Goal: Information Seeking & Learning: Learn about a topic

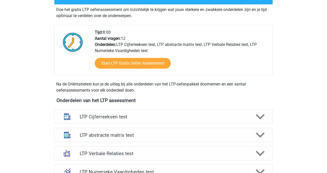
scroll to position [103, 0]
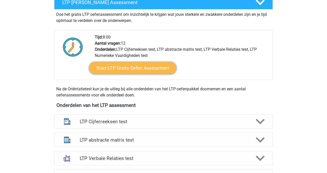
click at [149, 68] on link "Start LTP Gratis Oefen Assessment" at bounding box center [132, 68] width 87 height 12
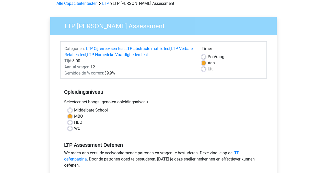
scroll to position [31, 0]
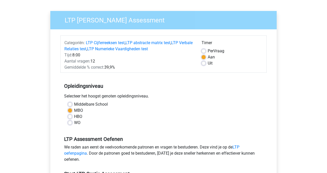
click at [207, 64] on div "Uit" at bounding box center [231, 63] width 61 height 6
click at [208, 64] on label "Uit" at bounding box center [210, 63] width 5 height 6
click at [205, 64] on input "Uit" at bounding box center [203, 62] width 4 height 5
radio input "true"
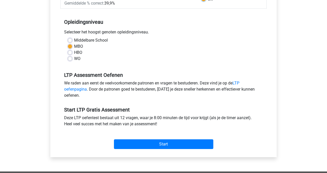
scroll to position [96, 0]
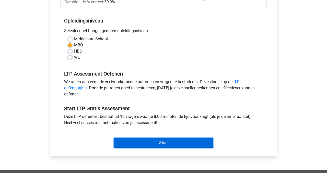
click at [176, 142] on input "Start" at bounding box center [163, 143] width 99 height 10
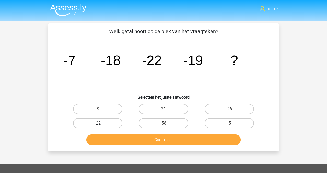
click at [107, 122] on label "-22" at bounding box center [97, 123] width 49 height 10
click at [101, 123] on input "-22" at bounding box center [99, 124] width 3 height 3
radio input "true"
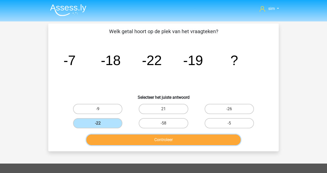
click at [166, 140] on button "Controleer" at bounding box center [163, 140] width 154 height 11
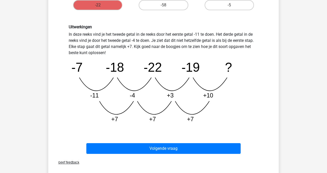
scroll to position [126, 0]
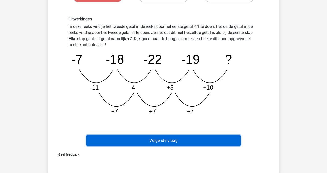
click at [200, 141] on button "Volgende vraag" at bounding box center [163, 140] width 154 height 11
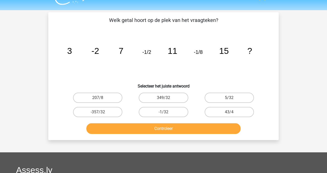
scroll to position [8, 0]
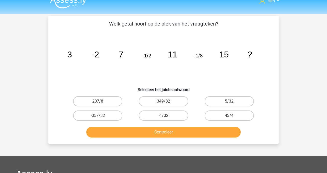
click at [170, 113] on label "-1/32" at bounding box center [163, 116] width 49 height 10
click at [167, 116] on input "-1/32" at bounding box center [164, 117] width 3 height 3
radio input "true"
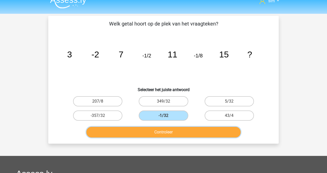
click at [183, 136] on button "Controleer" at bounding box center [163, 132] width 154 height 11
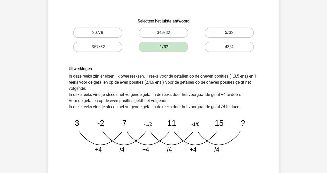
scroll to position [86, 0]
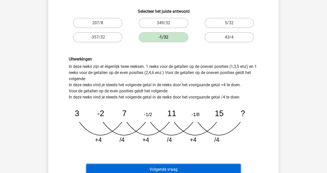
click at [182, 171] on button "Volgende vraag" at bounding box center [163, 169] width 154 height 11
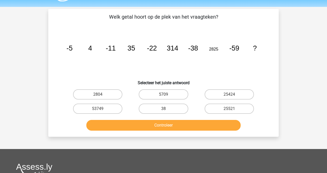
scroll to position [13, 0]
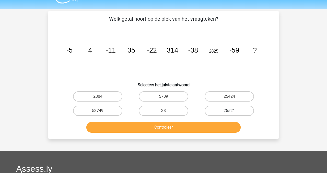
click at [235, 107] on label "25521" at bounding box center [229, 111] width 49 height 10
click at [232, 111] on input "25521" at bounding box center [230, 112] width 3 height 3
radio input "true"
click at [204, 120] on div "Controleer" at bounding box center [163, 126] width 214 height 17
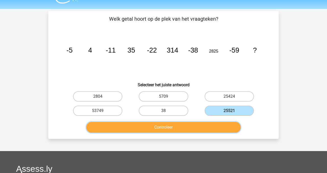
click at [204, 123] on button "Controleer" at bounding box center [163, 127] width 154 height 11
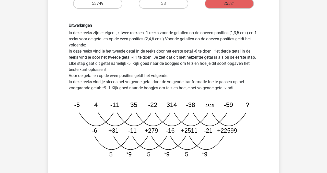
scroll to position [122, 0]
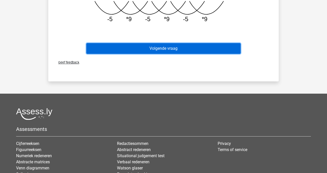
click at [214, 51] on button "Volgende vraag" at bounding box center [163, 48] width 154 height 11
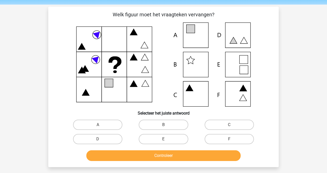
scroll to position [18, 0]
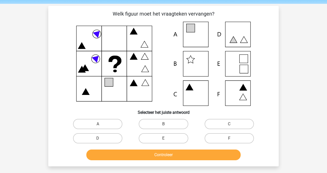
click at [246, 22] on icon at bounding box center [237, 34] width 25 height 25
click at [171, 140] on label "E" at bounding box center [163, 138] width 49 height 10
click at [167, 140] on input "E" at bounding box center [164, 139] width 3 height 3
radio input "true"
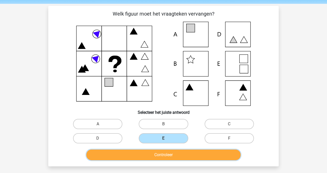
click at [164, 156] on button "Controleer" at bounding box center [163, 155] width 154 height 11
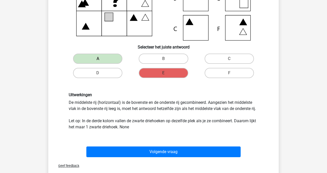
scroll to position [88, 0]
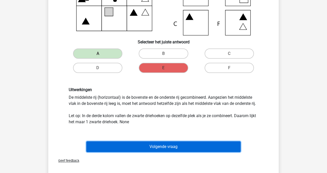
click at [182, 147] on button "Volgende vraag" at bounding box center [163, 146] width 154 height 11
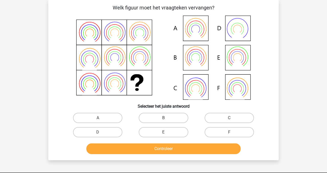
scroll to position [23, 0]
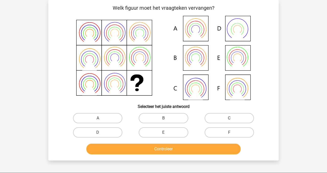
click at [232, 61] on icon at bounding box center [164, 58] width 206 height 84
click at [177, 127] on label "E" at bounding box center [163, 132] width 49 height 10
click at [167, 133] on input "E" at bounding box center [164, 134] width 3 height 3
radio input "true"
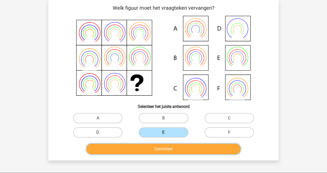
click at [165, 151] on button "Controleer" at bounding box center [163, 149] width 154 height 11
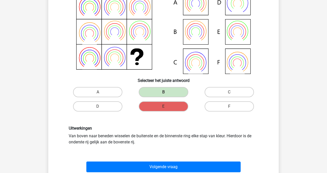
scroll to position [50, 0]
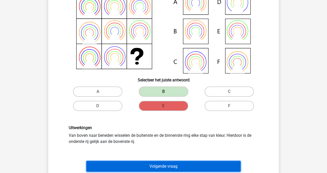
click at [163, 166] on button "Volgende vraag" at bounding box center [163, 166] width 154 height 11
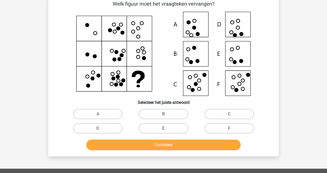
scroll to position [23, 0]
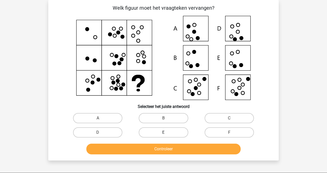
click at [178, 136] on label "E" at bounding box center [163, 132] width 49 height 10
click at [167, 136] on input "E" at bounding box center [164, 134] width 3 height 3
radio input "true"
click at [179, 155] on div "Controleer" at bounding box center [163, 150] width 197 height 13
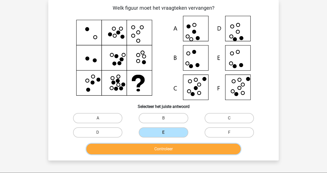
click at [174, 151] on button "Controleer" at bounding box center [163, 149] width 154 height 11
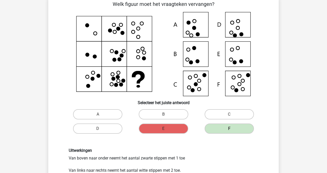
scroll to position [30, 0]
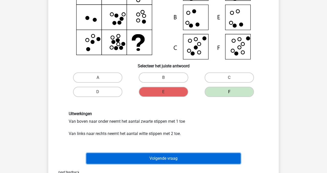
click at [221, 158] on button "Volgende vraag" at bounding box center [163, 158] width 154 height 11
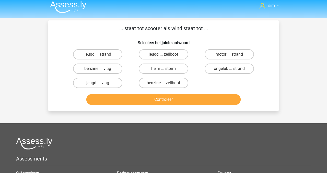
scroll to position [0, 0]
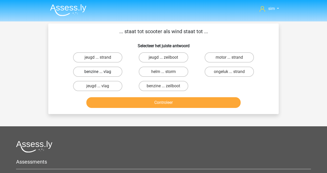
click at [106, 73] on label "benzine ... vlag" at bounding box center [97, 72] width 49 height 10
click at [101, 73] on input "benzine ... vlag" at bounding box center [99, 73] width 3 height 3
radio input "true"
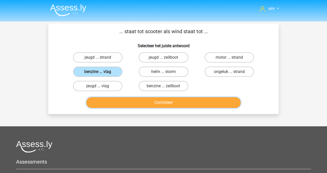
click at [140, 102] on button "Controleer" at bounding box center [163, 102] width 154 height 11
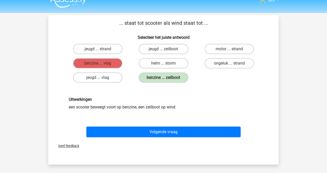
scroll to position [9, 0]
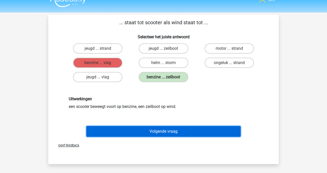
click at [136, 133] on button "Volgende vraag" at bounding box center [163, 131] width 154 height 11
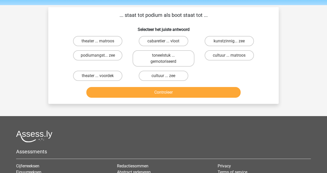
scroll to position [14, 0]
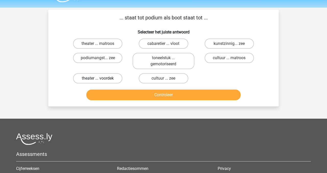
click at [110, 78] on label "theater ... voordek" at bounding box center [97, 78] width 49 height 10
click at [101, 78] on input "theater ... voordek" at bounding box center [99, 79] width 3 height 3
radio input "true"
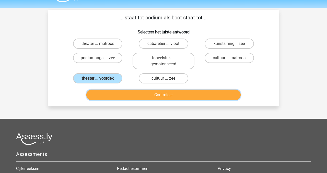
click at [134, 99] on button "Controleer" at bounding box center [163, 95] width 154 height 11
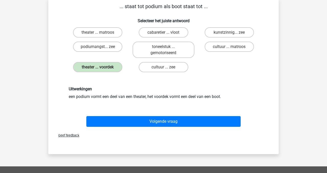
scroll to position [25, 0]
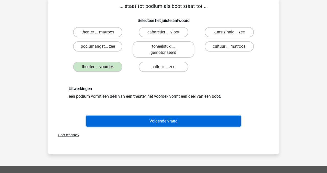
click at [144, 121] on button "Volgende vraag" at bounding box center [163, 121] width 154 height 11
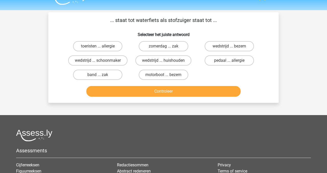
scroll to position [11, 0]
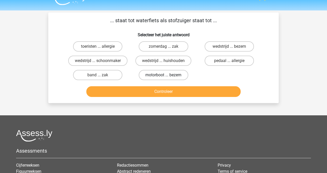
click at [178, 76] on label "motorboot ... bezem" at bounding box center [163, 75] width 49 height 10
click at [167, 76] on input "motorboot ... bezem" at bounding box center [164, 76] width 3 height 3
radio input "true"
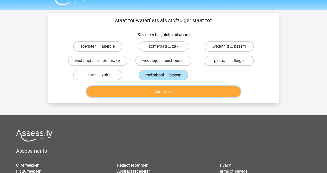
click at [173, 95] on button "Controleer" at bounding box center [163, 91] width 154 height 11
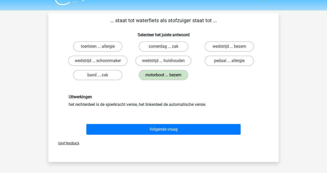
scroll to position [22, 0]
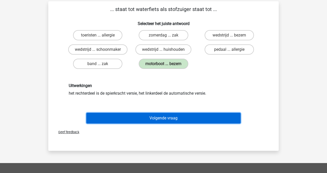
click at [174, 116] on button "Volgende vraag" at bounding box center [163, 118] width 154 height 11
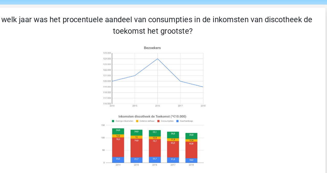
scroll to position [18, 0]
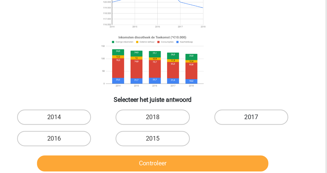
click at [228, 129] on label "2017" at bounding box center [229, 132] width 49 height 10
click at [229, 132] on input "2017" at bounding box center [230, 133] width 3 height 3
radio input "true"
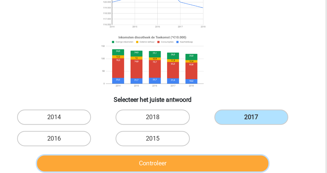
click at [193, 166] on button "Controleer" at bounding box center [163, 162] width 154 height 11
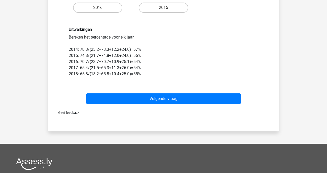
scroll to position [168, 0]
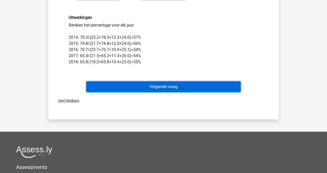
click at [183, 87] on button "Volgende vraag" at bounding box center [163, 86] width 154 height 11
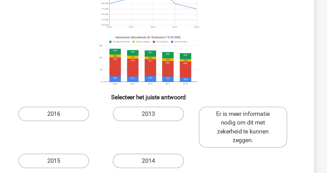
scroll to position [23, 0]
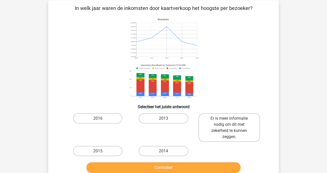
click at [247, 73] on icon at bounding box center [164, 58] width 206 height 84
click at [290, 113] on div "sim simoneglazenborg@live.nl" at bounding box center [163, 152] width 327 height 350
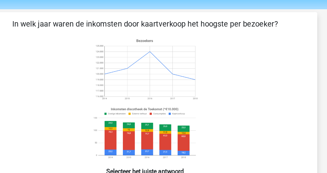
scroll to position [15, 0]
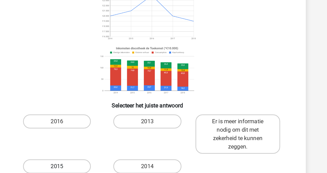
click at [112, 160] on label "2015" at bounding box center [97, 159] width 49 height 10
click at [101, 160] on input "2015" at bounding box center [99, 160] width 3 height 3
radio input "true"
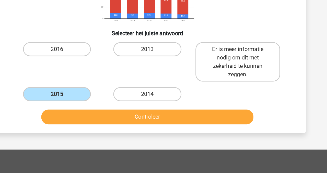
scroll to position [88, 0]
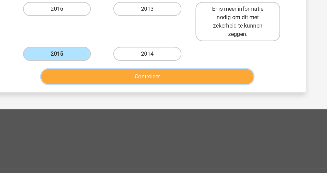
click at [182, 102] on button "Controleer" at bounding box center [163, 103] width 154 height 11
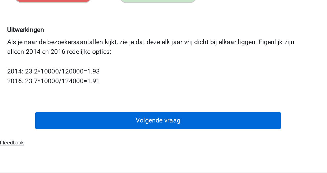
scroll to position [113, 0]
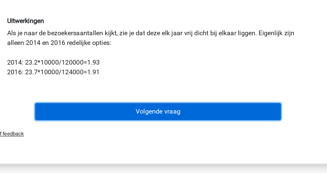
click at [162, 136] on button "Volgende vraag" at bounding box center [163, 134] width 154 height 11
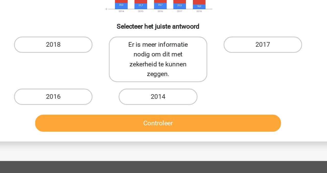
scroll to position [51, 0]
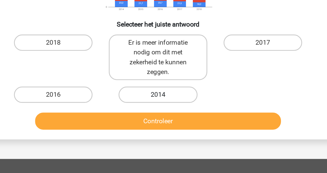
click at [172, 122] on label "2014" at bounding box center [163, 124] width 49 height 10
click at [167, 124] on input "2014" at bounding box center [164, 125] width 3 height 3
radio input "true"
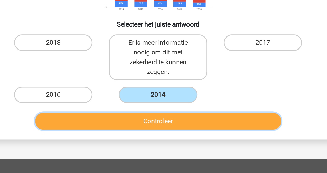
click at [179, 145] on button "Controleer" at bounding box center [163, 140] width 154 height 11
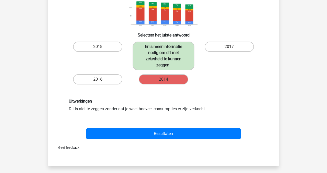
scroll to position [97, 0]
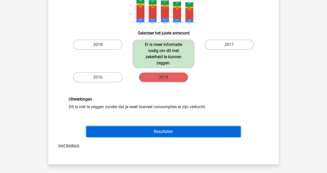
click at [178, 127] on button "Resultaten" at bounding box center [163, 131] width 154 height 11
click at [173, 130] on button "Resultaten" at bounding box center [163, 131] width 154 height 11
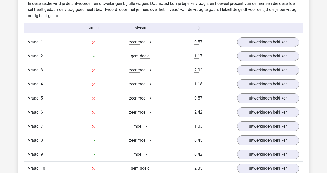
scroll to position [432, 0]
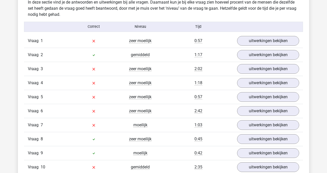
click at [259, 35] on div "Vraag 1 zeer moeilijk 0:57 uitwerkingen bekijken" at bounding box center [163, 41] width 279 height 14
click at [259, 39] on link "uitwerkingen bekijken" at bounding box center [267, 40] width 71 height 11
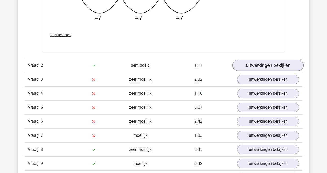
scroll to position [689, 0]
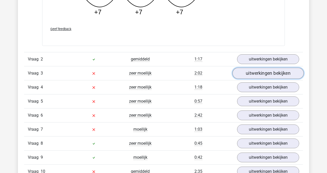
click at [261, 72] on link "uitwerkingen bekijken" at bounding box center [267, 73] width 71 height 11
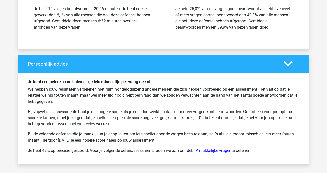
scroll to position [1342, 0]
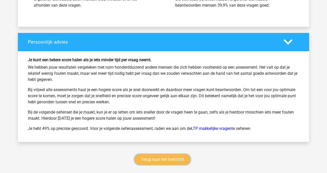
click at [175, 159] on link "Terug naar het overzicht" at bounding box center [162, 159] width 56 height 11
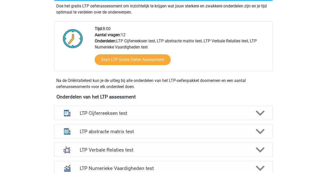
scroll to position [117, 0]
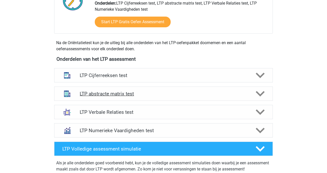
click at [157, 94] on h4 "LTP abstracte matrix test" at bounding box center [163, 94] width 167 height 6
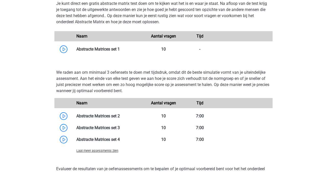
scroll to position [336, 0]
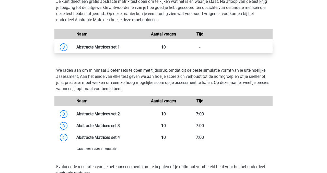
click at [120, 49] on link at bounding box center [120, 47] width 0 height 5
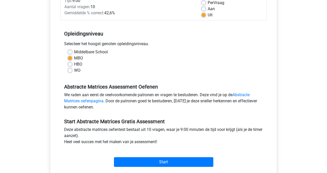
scroll to position [81, 0]
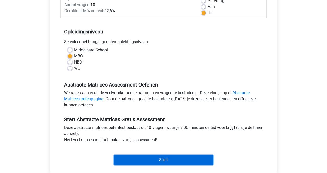
click at [183, 161] on input "Start" at bounding box center [163, 160] width 99 height 10
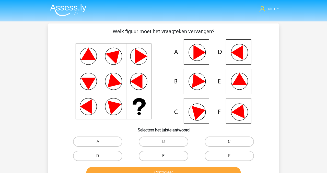
click at [172, 154] on label "E" at bounding box center [163, 156] width 49 height 10
click at [167, 156] on input "E" at bounding box center [164, 157] width 3 height 3
radio input "true"
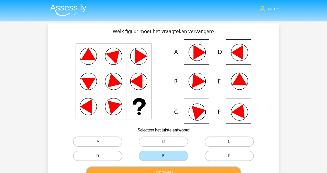
click at [174, 170] on button "Controleer" at bounding box center [163, 172] width 154 height 11
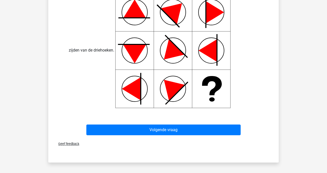
scroll to position [221, 0]
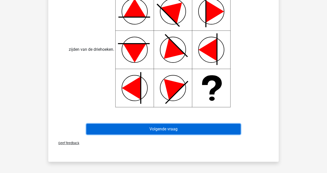
click at [199, 128] on button "Volgende vraag" at bounding box center [163, 129] width 154 height 11
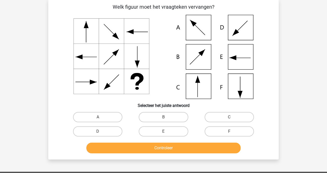
scroll to position [23, 0]
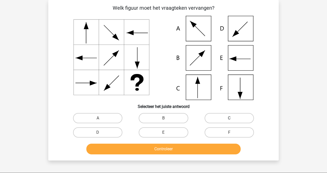
click at [225, 121] on label "C" at bounding box center [229, 118] width 49 height 10
click at [229, 121] on input "C" at bounding box center [230, 119] width 3 height 3
radio input "true"
click at [271, 111] on div "Welk figuur moet het vraagteken vervangen?" at bounding box center [163, 80] width 226 height 152
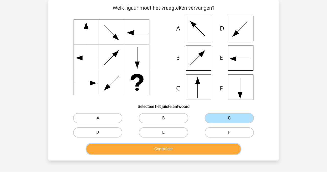
click at [204, 154] on button "Controleer" at bounding box center [163, 149] width 154 height 11
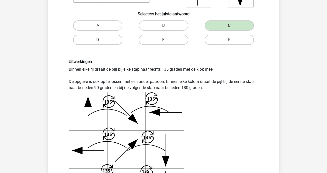
scroll to position [115, 0]
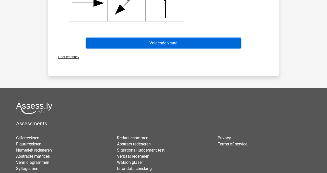
click at [210, 45] on button "Volgende vraag" at bounding box center [163, 43] width 154 height 11
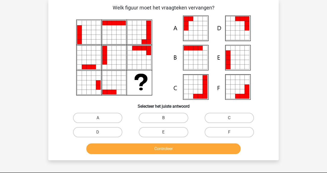
scroll to position [23, 0]
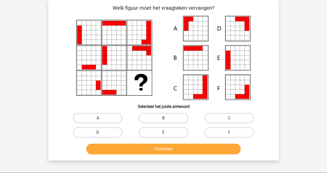
click at [103, 117] on label "A" at bounding box center [97, 118] width 49 height 10
click at [101, 118] on input "A" at bounding box center [99, 119] width 3 height 3
radio input "true"
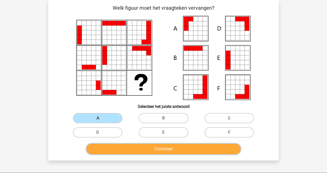
click at [138, 147] on button "Controleer" at bounding box center [163, 149] width 154 height 11
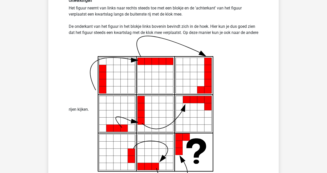
scroll to position [0, 0]
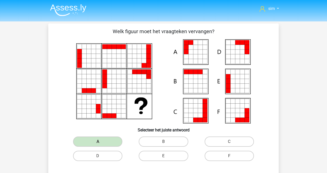
click at [64, 8] on img at bounding box center [68, 10] width 36 height 12
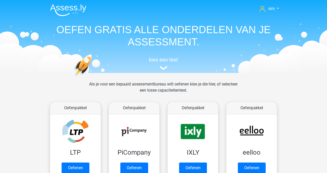
scroll to position [96, 0]
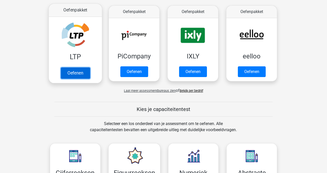
click at [80, 67] on link "Oefenen" at bounding box center [75, 72] width 29 height 11
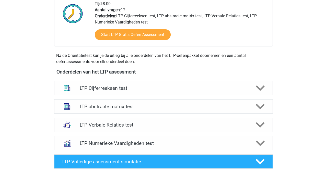
scroll to position [135, 0]
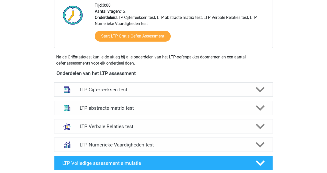
click at [146, 106] on h4 "LTP abstracte matrix test" at bounding box center [163, 108] width 167 height 6
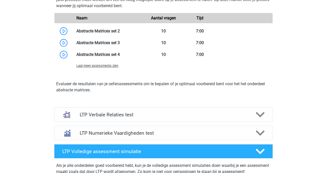
scroll to position [419, 0]
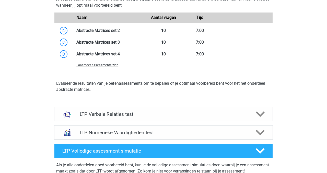
click at [165, 113] on h4 "LTP Verbale Relaties test" at bounding box center [163, 114] width 167 height 6
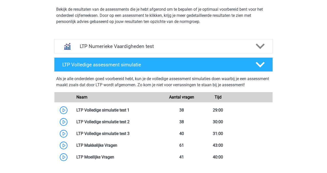
scroll to position [848, 0]
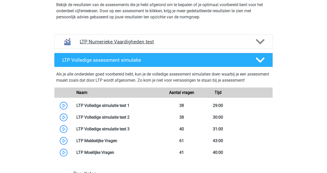
click at [147, 39] on h4 "LTP Numerieke Vaardigheden test" at bounding box center [163, 42] width 167 height 6
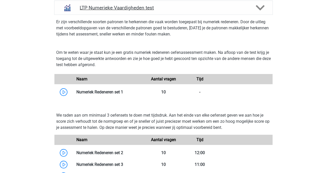
scroll to position [880, 0]
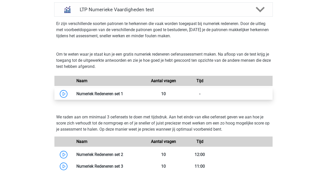
click at [123, 94] on link at bounding box center [123, 93] width 0 height 5
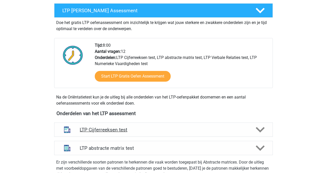
scroll to position [162, 0]
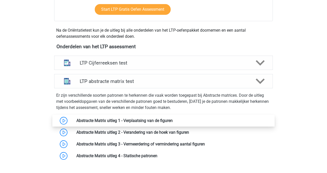
click at [173, 120] on link at bounding box center [173, 120] width 0 height 5
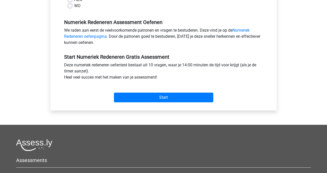
scroll to position [146, 0]
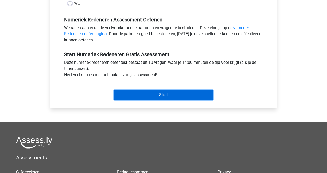
click at [132, 97] on input "Start" at bounding box center [163, 95] width 99 height 10
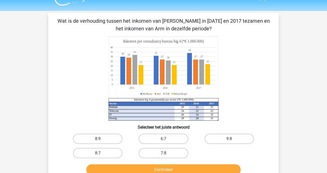
scroll to position [11, 0]
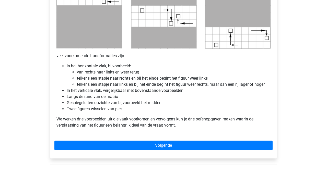
scroll to position [334, 0]
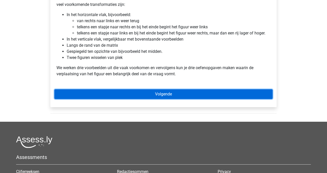
click at [149, 91] on link "Volgende" at bounding box center [163, 94] width 218 height 10
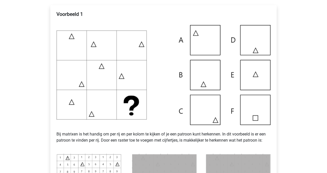
scroll to position [98, 0]
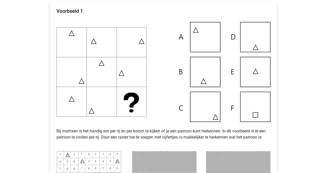
click at [261, 32] on img at bounding box center [163, 72] width 214 height 100
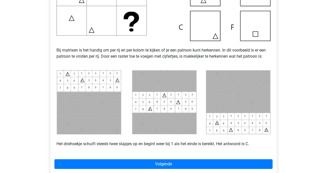
scroll to position [214, 0]
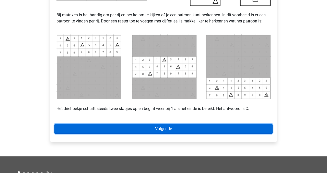
click at [232, 126] on link "Volgende" at bounding box center [163, 129] width 218 height 10
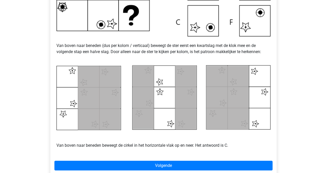
scroll to position [189, 0]
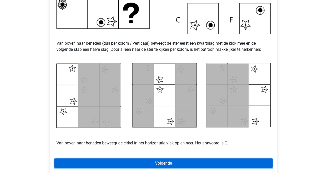
click at [179, 162] on link "Volgende" at bounding box center [163, 164] width 218 height 10
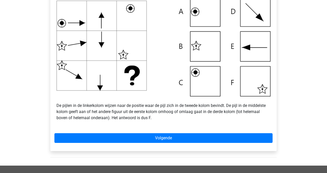
scroll to position [188, 0]
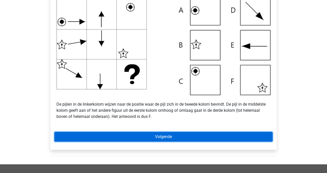
click at [190, 133] on link "Volgende" at bounding box center [163, 137] width 218 height 10
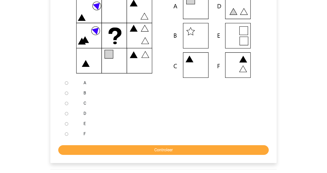
scroll to position [126, 0]
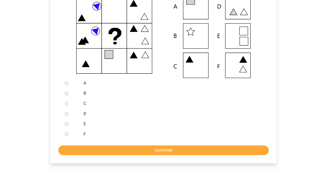
click at [85, 125] on label "E" at bounding box center [172, 124] width 177 height 6
click at [68, 125] on input "E" at bounding box center [66, 124] width 3 height 3
radio input "true"
click at [93, 145] on form "A B C D E F Controleer" at bounding box center [163, 116] width 218 height 77
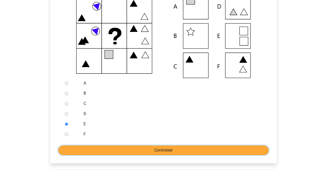
click at [93, 148] on input "Controleer" at bounding box center [163, 151] width 210 height 10
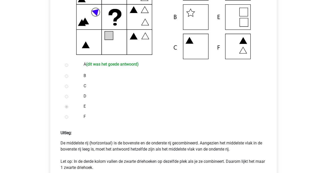
scroll to position [171, 0]
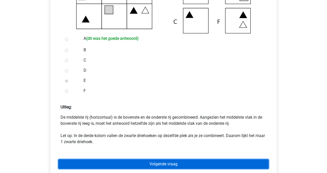
click at [199, 163] on link "Volgende vraag" at bounding box center [163, 164] width 210 height 10
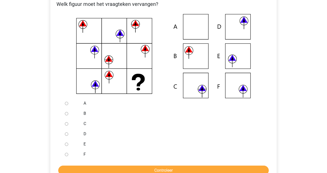
scroll to position [107, 0]
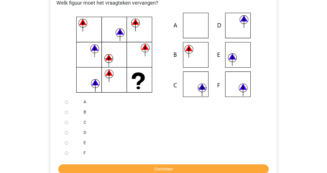
click at [76, 123] on div at bounding box center [71, 122] width 17 height 10
click at [87, 123] on label "C" at bounding box center [172, 123] width 177 height 6
click at [68, 123] on input "C" at bounding box center [66, 122] width 3 height 3
radio input "true"
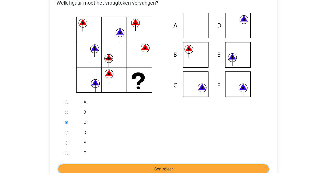
click at [110, 170] on input "Controleer" at bounding box center [163, 169] width 210 height 10
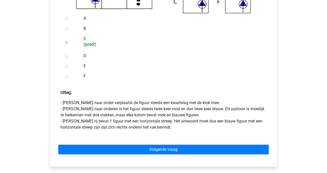
scroll to position [204, 0]
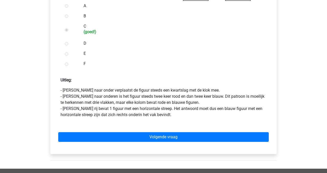
click at [184, 131] on div "Volgende vraag" at bounding box center [163, 136] width 218 height 28
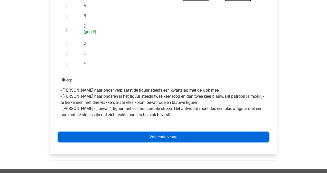
click at [183, 138] on link "Volgende vraag" at bounding box center [163, 137] width 210 height 10
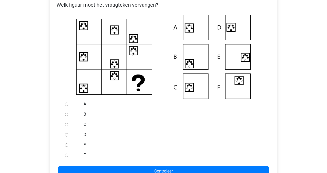
scroll to position [105, 0]
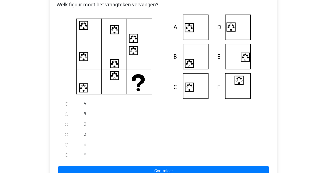
click at [290, 104] on div "sim [EMAIL_ADDRESS][DOMAIN_NAME] Nederlands English" at bounding box center [163, 114] width 327 height 439
click at [66, 114] on input "B" at bounding box center [66, 114] width 3 height 3
radio input "true"
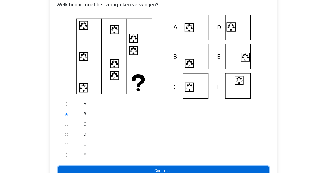
click at [100, 170] on input "Controleer" at bounding box center [163, 171] width 210 height 10
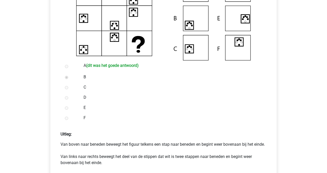
scroll to position [167, 0]
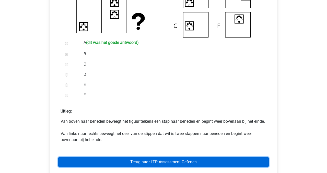
click at [114, 166] on link "Terug naar LTP Assessment Oefenen" at bounding box center [163, 162] width 210 height 10
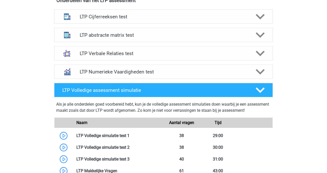
scroll to position [217, 0]
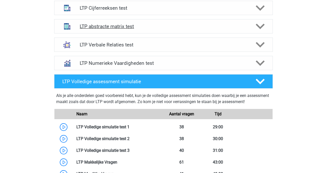
click at [158, 24] on h4 "LTP abstracte matrix test" at bounding box center [163, 26] width 167 height 6
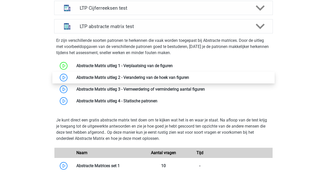
click at [189, 75] on link at bounding box center [189, 77] width 0 height 5
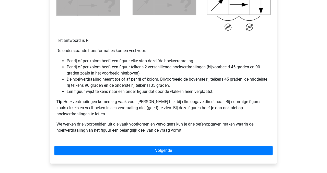
scroll to position [327, 0]
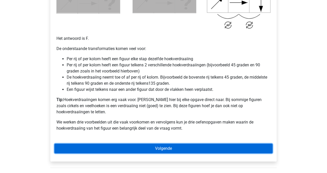
click at [84, 144] on link "Volgende" at bounding box center [163, 149] width 218 height 10
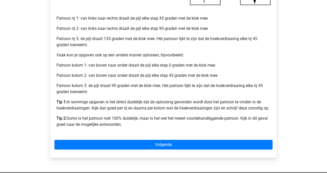
scroll to position [218, 0]
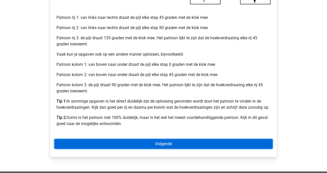
click at [81, 139] on link "Volgende" at bounding box center [163, 144] width 218 height 10
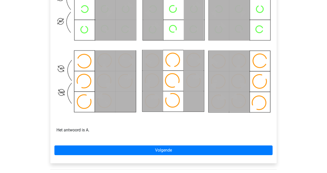
scroll to position [280, 0]
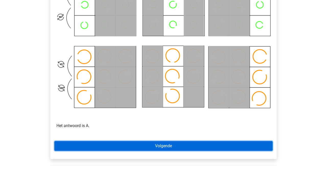
click at [122, 145] on link "Volgende" at bounding box center [163, 146] width 218 height 10
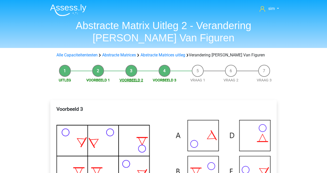
click at [134, 80] on link "Voorbeeld 2" at bounding box center [131, 80] width 23 height 4
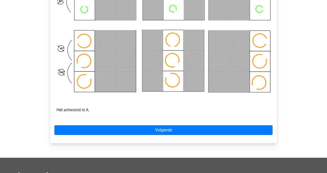
scroll to position [297, 0]
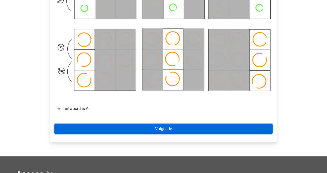
click at [160, 125] on link "Volgende" at bounding box center [163, 129] width 218 height 10
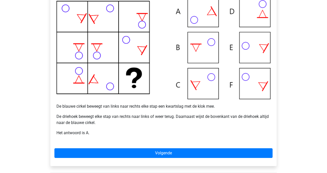
scroll to position [125, 0]
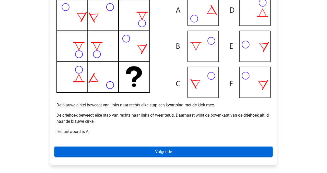
click at [161, 150] on link "Volgende" at bounding box center [163, 152] width 218 height 10
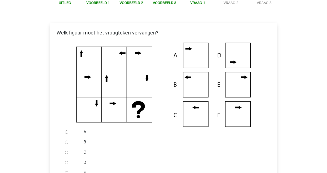
scroll to position [30, 0]
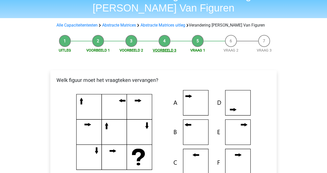
click at [167, 51] on link "Voorbeeld 3" at bounding box center [164, 50] width 23 height 4
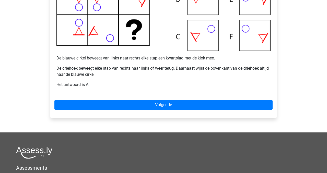
scroll to position [163, 0]
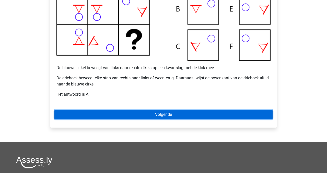
click at [199, 113] on link "Volgende" at bounding box center [163, 115] width 218 height 10
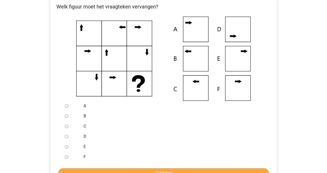
scroll to position [106, 0]
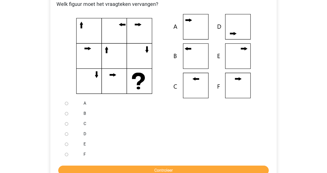
click at [193, 85] on icon at bounding box center [163, 56] width 210 height 84
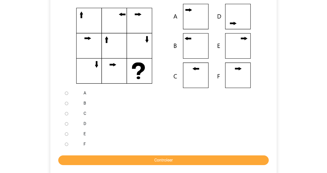
click at [75, 115] on div at bounding box center [71, 114] width 17 height 10
click at [66, 114] on input "C" at bounding box center [66, 113] width 3 height 3
radio input "true"
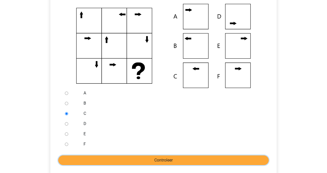
click at [92, 161] on input "Controleer" at bounding box center [163, 161] width 210 height 10
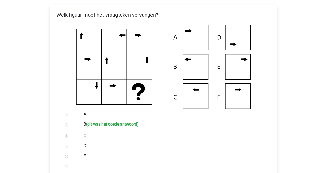
scroll to position [175, 0]
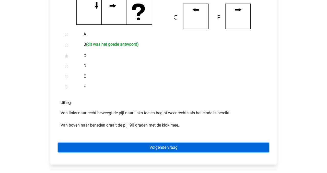
click at [111, 146] on link "Volgende vraag" at bounding box center [163, 148] width 210 height 10
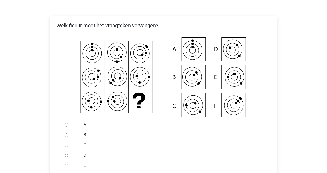
scroll to position [89, 0]
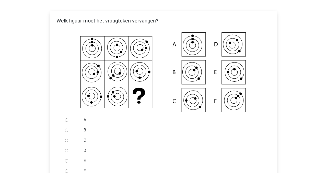
click at [66, 130] on input "B" at bounding box center [66, 130] width 3 height 3
radio input "true"
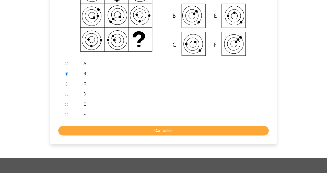
scroll to position [168, 0]
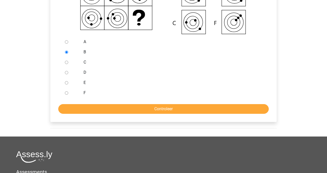
click at [76, 114] on div "Welk figuur moet het vraagteken vervangen?" at bounding box center [163, 27] width 226 height 189
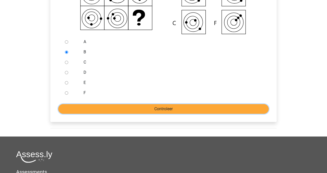
click at [70, 111] on input "Controleer" at bounding box center [163, 109] width 210 height 10
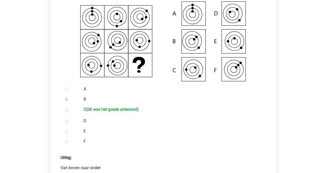
scroll to position [198, 0]
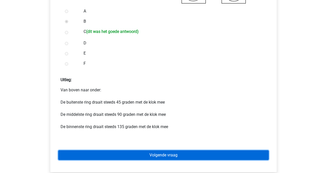
click at [102, 152] on link "Volgende vraag" at bounding box center [163, 155] width 210 height 10
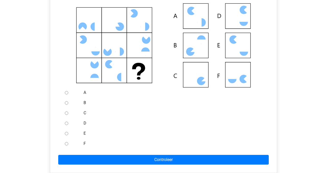
scroll to position [118, 0]
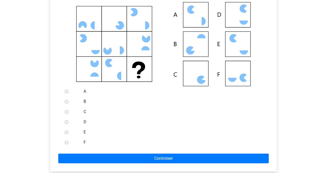
click at [80, 133] on div "E" at bounding box center [172, 132] width 184 height 10
click at [71, 131] on div at bounding box center [71, 132] width 17 height 10
click at [68, 133] on div at bounding box center [71, 132] width 17 height 10
click at [65, 132] on input "E" at bounding box center [66, 132] width 3 height 3
radio input "true"
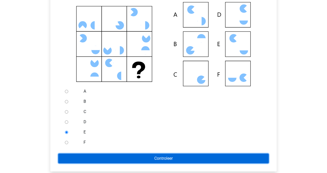
click at [76, 156] on input "Controleer" at bounding box center [163, 159] width 210 height 10
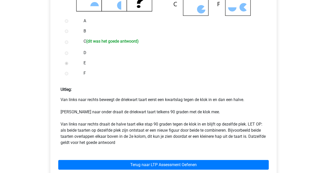
scroll to position [241, 0]
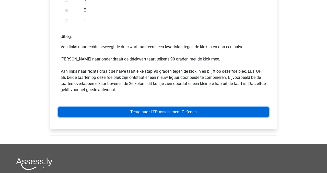
click at [66, 112] on link "Terug naar LTP Assessment Oefenen" at bounding box center [163, 112] width 210 height 10
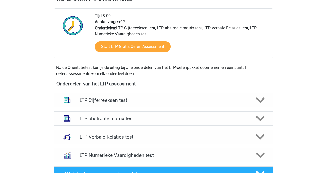
scroll to position [125, 0]
click at [148, 113] on div "LTP abstracte matrix test" at bounding box center [163, 118] width 219 height 14
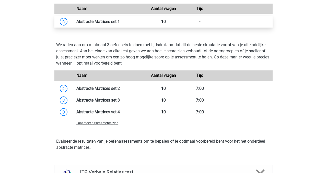
scroll to position [362, 0]
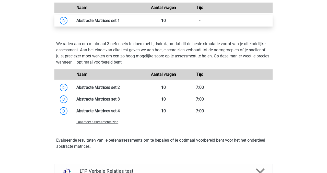
click at [120, 21] on link at bounding box center [120, 20] width 0 height 5
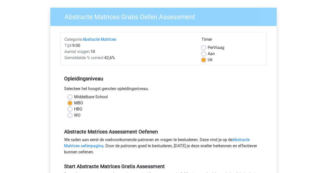
scroll to position [103, 0]
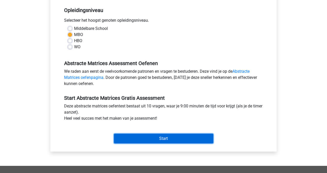
click at [193, 137] on input "Start" at bounding box center [163, 139] width 99 height 10
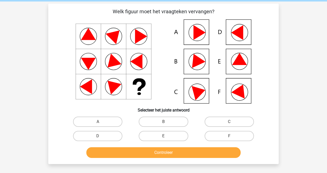
scroll to position [19, 0]
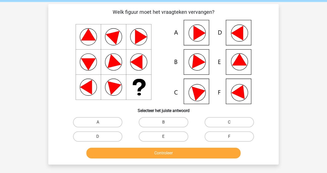
click at [245, 34] on icon at bounding box center [164, 62] width 206 height 84
click at [114, 136] on label "D" at bounding box center [97, 137] width 49 height 10
click at [101, 137] on input "D" at bounding box center [99, 138] width 3 height 3
radio input "true"
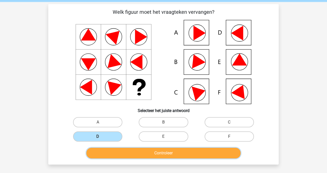
click at [118, 151] on button "Controleer" at bounding box center [163, 153] width 154 height 11
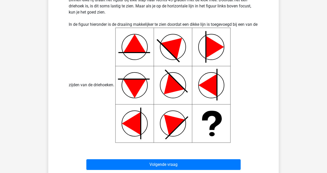
scroll to position [189, 0]
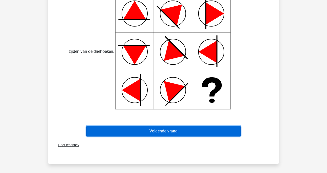
click at [199, 126] on button "Volgende vraag" at bounding box center [163, 131] width 154 height 11
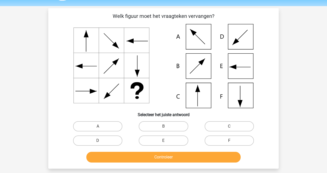
scroll to position [17, 0]
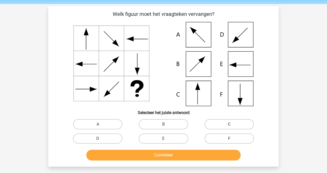
click at [218, 124] on label "C" at bounding box center [229, 124] width 49 height 10
click at [229, 124] on input "C" at bounding box center [230, 125] width 3 height 3
radio input "true"
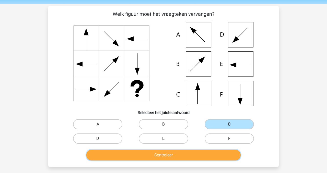
click at [202, 157] on button "Controleer" at bounding box center [163, 155] width 154 height 11
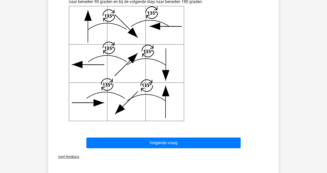
scroll to position [205, 0]
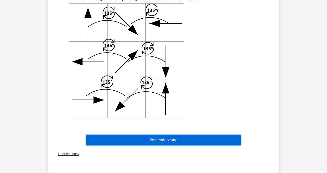
click at [221, 138] on button "Volgende vraag" at bounding box center [163, 140] width 154 height 11
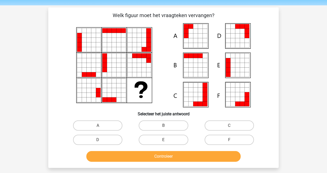
scroll to position [17, 0]
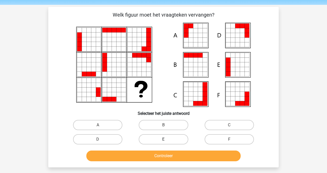
click at [174, 137] on label "E" at bounding box center [163, 139] width 49 height 10
click at [167, 139] on input "E" at bounding box center [164, 140] width 3 height 3
radio input "true"
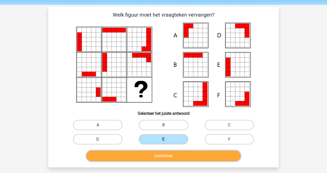
click at [172, 154] on button "Controleer" at bounding box center [163, 156] width 154 height 11
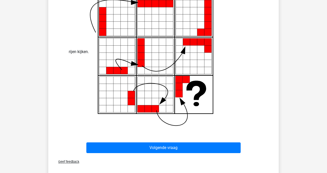
scroll to position [235, 0]
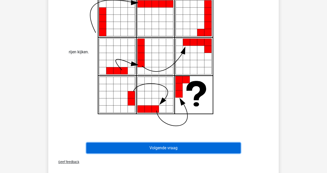
click at [192, 150] on button "Volgende vraag" at bounding box center [163, 148] width 154 height 11
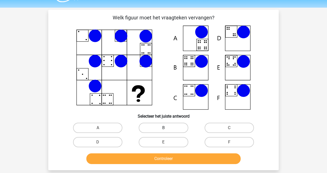
scroll to position [19, 0]
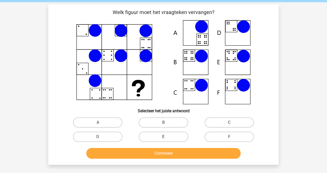
click at [161, 134] on label "E" at bounding box center [163, 137] width 49 height 10
click at [163, 137] on input "E" at bounding box center [164, 138] width 3 height 3
radio input "true"
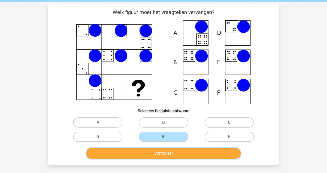
click at [160, 150] on button "Controleer" at bounding box center [163, 153] width 154 height 11
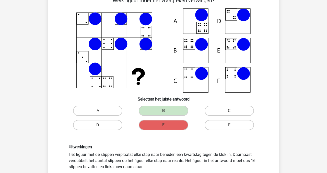
scroll to position [30, 0]
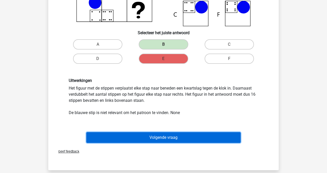
click at [200, 137] on button "Volgende vraag" at bounding box center [163, 137] width 154 height 11
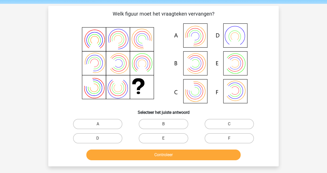
scroll to position [15, 0]
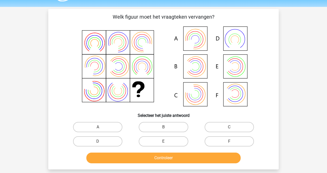
click at [194, 95] on icon at bounding box center [164, 67] width 206 height 84
click at [214, 122] on label "C" at bounding box center [229, 127] width 49 height 10
click at [229, 127] on input "C" at bounding box center [230, 128] width 3 height 3
radio input "true"
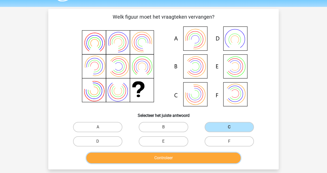
click at [194, 159] on button "Controleer" at bounding box center [163, 158] width 154 height 11
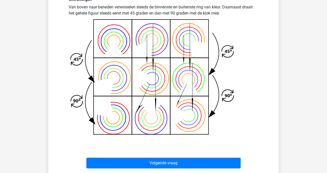
scroll to position [179, 0]
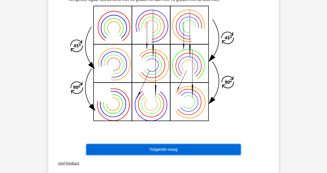
click at [223, 146] on button "Volgende vraag" at bounding box center [163, 149] width 154 height 11
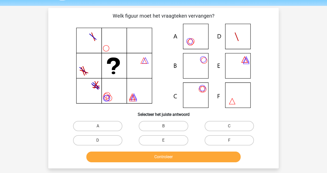
scroll to position [15, 0]
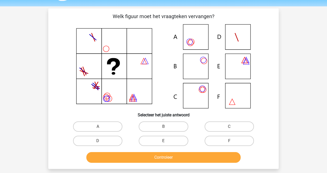
click at [274, 83] on div "Welk figuur moet het vraagteken vervangen?" at bounding box center [163, 89] width 226 height 152
click at [170, 123] on label "B" at bounding box center [163, 127] width 49 height 10
click at [167, 127] on input "B" at bounding box center [164, 128] width 3 height 3
radio input "true"
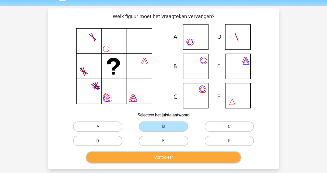
click at [166, 155] on button "Controleer" at bounding box center [163, 157] width 154 height 11
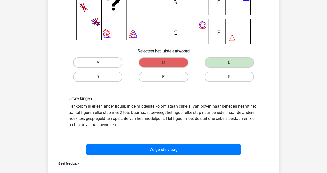
scroll to position [80, 0]
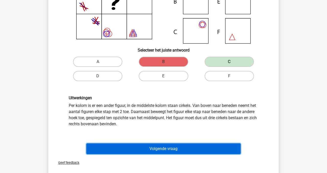
click at [213, 147] on button "Volgende vraag" at bounding box center [163, 149] width 154 height 11
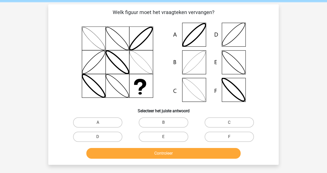
scroll to position [18, 0]
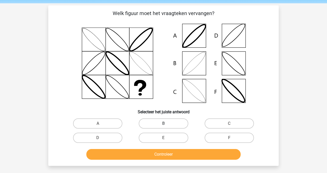
click at [164, 122] on label "B" at bounding box center [163, 123] width 49 height 10
click at [164, 124] on input "B" at bounding box center [164, 125] width 3 height 3
radio input "true"
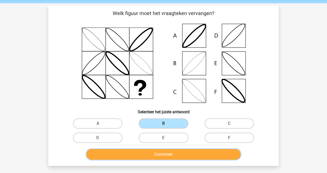
click at [162, 150] on button "Controleer" at bounding box center [163, 154] width 154 height 11
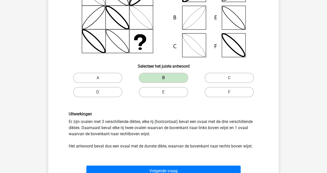
scroll to position [69, 0]
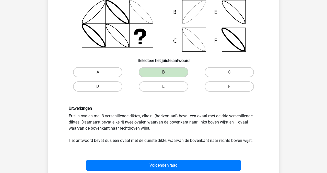
click at [114, 160] on div "Volgende vraag" at bounding box center [163, 164] width 214 height 17
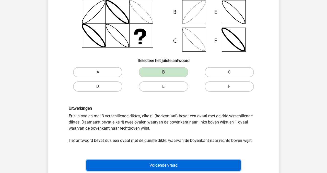
click at [116, 163] on button "Volgende vraag" at bounding box center [163, 165] width 154 height 11
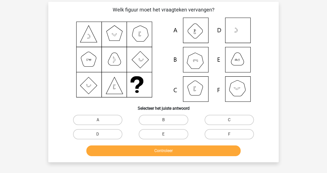
scroll to position [17, 0]
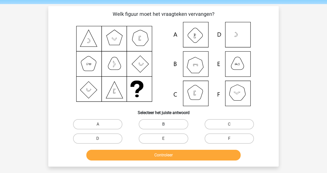
click at [160, 125] on label "B" at bounding box center [163, 124] width 49 height 10
click at [163, 125] on input "B" at bounding box center [164, 125] width 3 height 3
radio input "true"
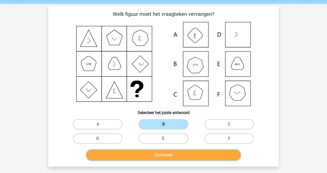
click at [159, 156] on button "Controleer" at bounding box center [163, 155] width 154 height 11
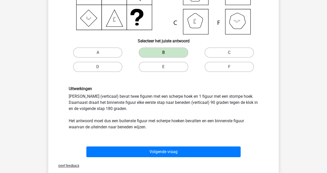
scroll to position [92, 0]
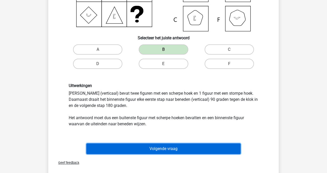
click at [213, 149] on button "Volgende vraag" at bounding box center [163, 149] width 154 height 11
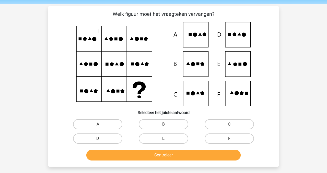
scroll to position [19, 0]
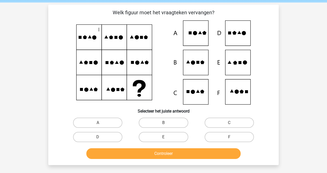
click at [232, 69] on icon at bounding box center [164, 62] width 206 height 84
click at [174, 138] on label "E" at bounding box center [163, 137] width 49 height 10
click at [167, 138] on input "E" at bounding box center [164, 138] width 3 height 3
radio input "true"
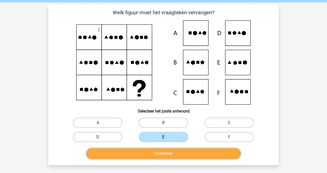
click at [175, 158] on button "Controleer" at bounding box center [163, 153] width 154 height 11
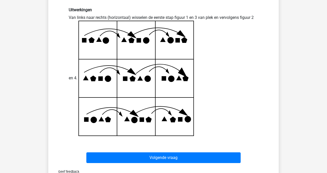
scroll to position [170, 0]
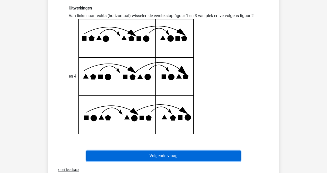
click at [191, 156] on button "Volgende vraag" at bounding box center [163, 156] width 154 height 11
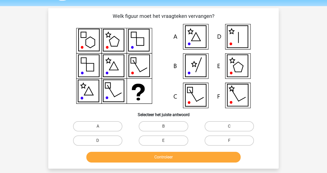
scroll to position [16, 0]
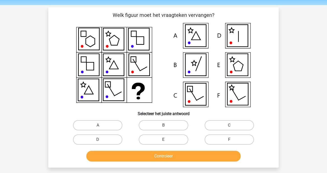
click at [244, 70] on icon at bounding box center [237, 65] width 21 height 22
click at [170, 138] on label "E" at bounding box center [163, 140] width 49 height 10
click at [167, 140] on input "E" at bounding box center [164, 141] width 3 height 3
radio input "true"
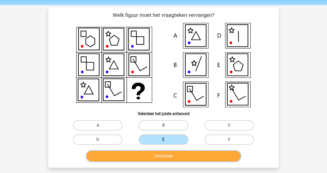
click at [169, 152] on button "Controleer" at bounding box center [163, 156] width 154 height 11
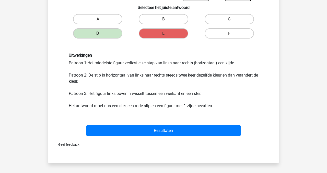
scroll to position [133, 0]
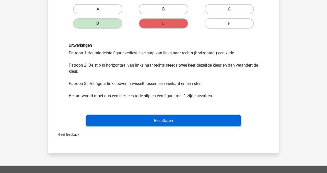
click at [215, 118] on button "Resultaten" at bounding box center [163, 120] width 154 height 11
click at [161, 123] on button "Resultaten" at bounding box center [163, 120] width 154 height 11
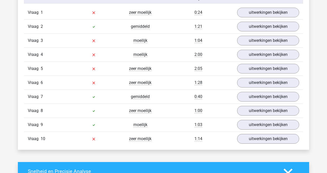
scroll to position [334, 0]
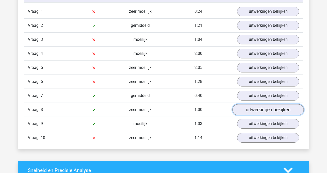
click at [273, 113] on link "uitwerkingen bekijken" at bounding box center [267, 109] width 71 height 11
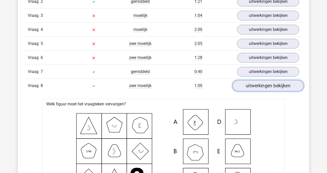
scroll to position [359, 0]
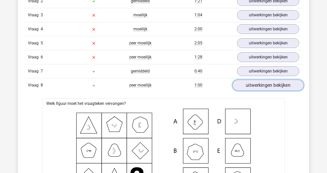
click at [269, 86] on link "uitwerkingen bekijken" at bounding box center [267, 85] width 71 height 11
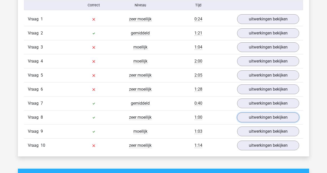
scroll to position [326, 0]
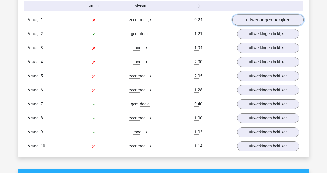
click at [270, 22] on link "uitwerkingen bekijken" at bounding box center [267, 20] width 71 height 11
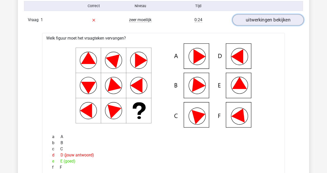
click at [270, 22] on link "uitwerkingen bekijken" at bounding box center [267, 20] width 71 height 11
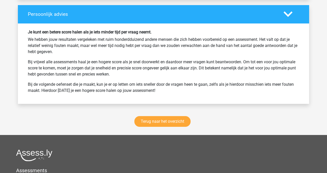
scroll to position [683, 0]
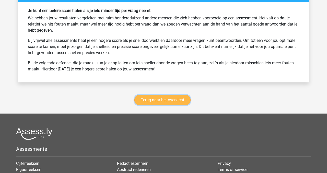
click at [179, 103] on link "Terug naar het overzicht" at bounding box center [162, 100] width 56 height 11
